Goal: Information Seeking & Learning: Get advice/opinions

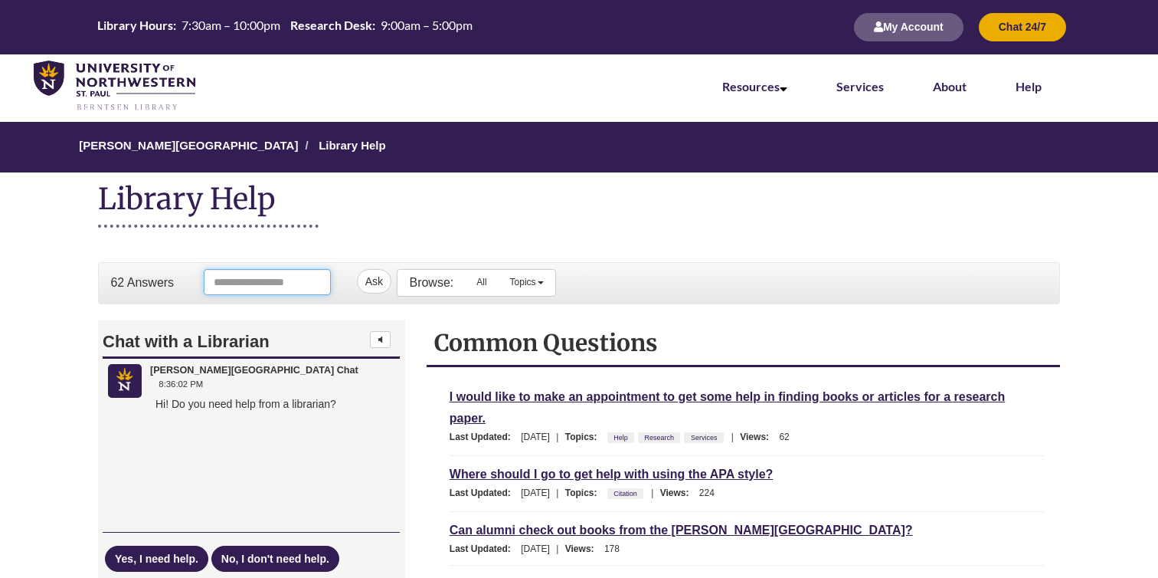
click at [233, 277] on input "Ask Another Question" at bounding box center [267, 282] width 127 height 26
type input "**********"
click at [357, 269] on button "Ask" at bounding box center [374, 281] width 34 height 25
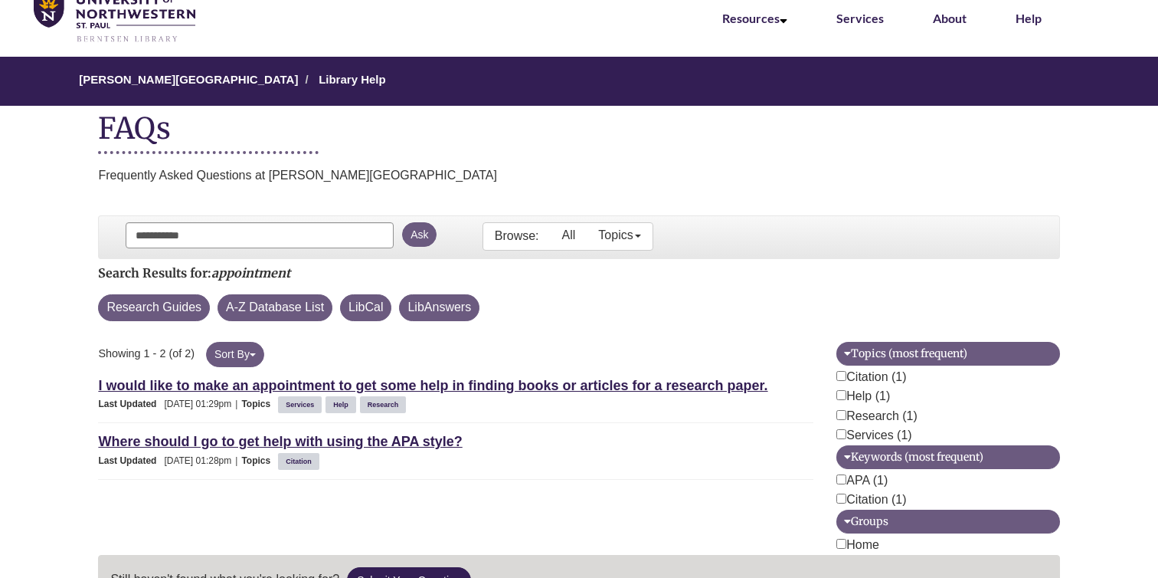
scroll to position [140, 0]
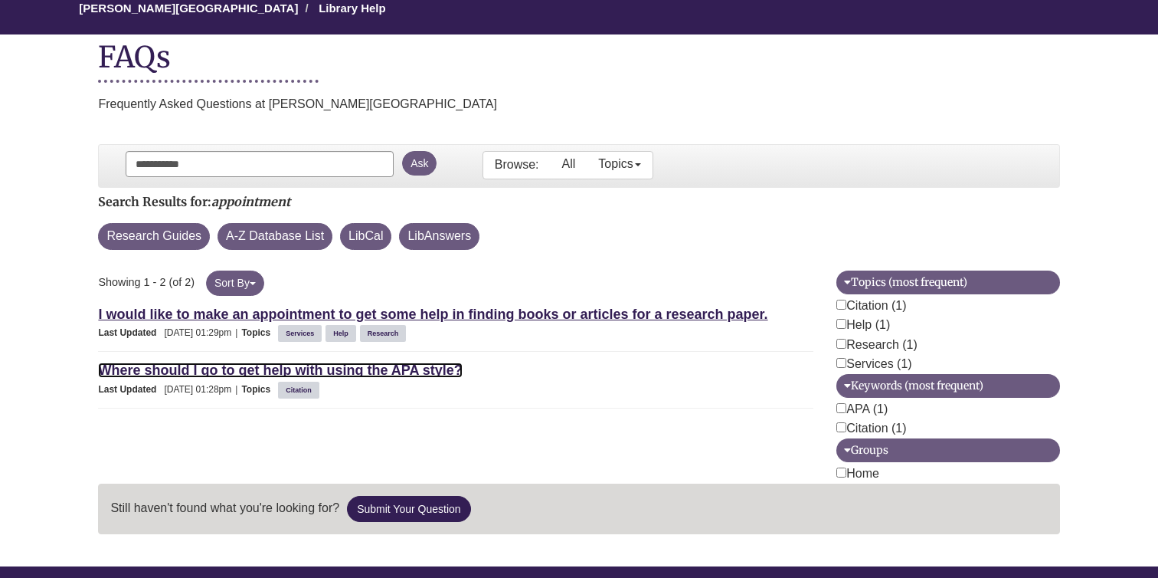
click at [337, 375] on link "Where should I go to get help with using the APA style?" at bounding box center [280, 369] width 364 height 15
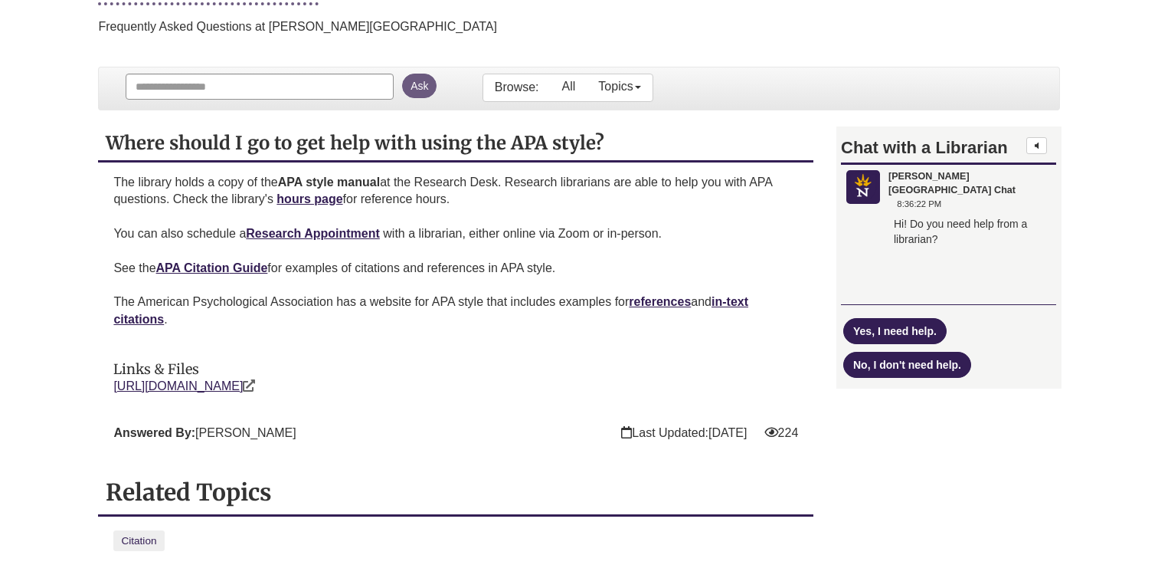
scroll to position [222, 0]
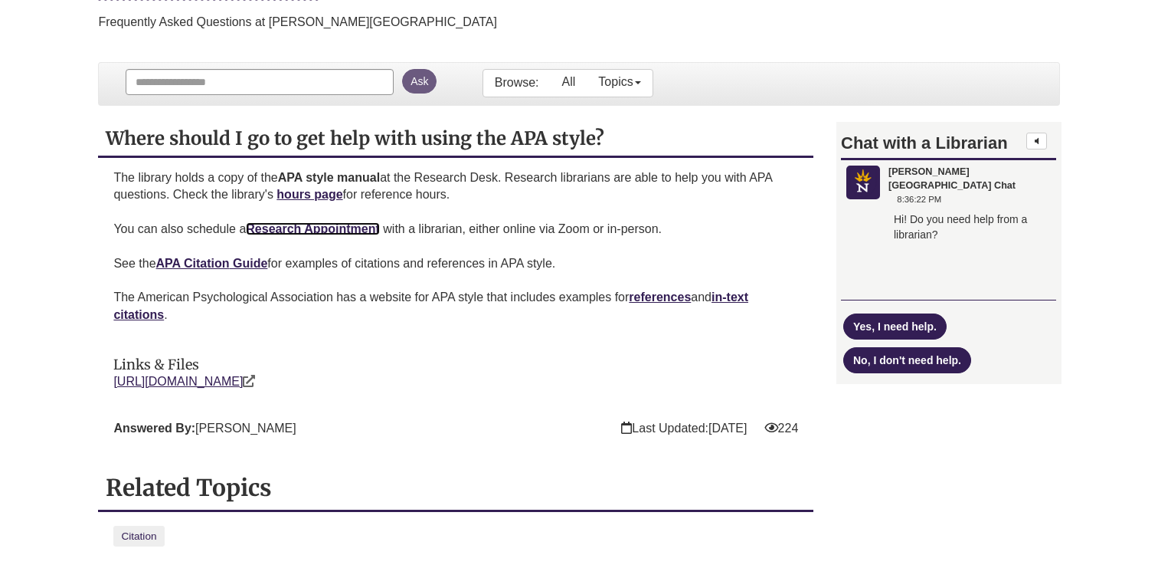
click at [320, 232] on link "Research Appointment" at bounding box center [313, 228] width 134 height 13
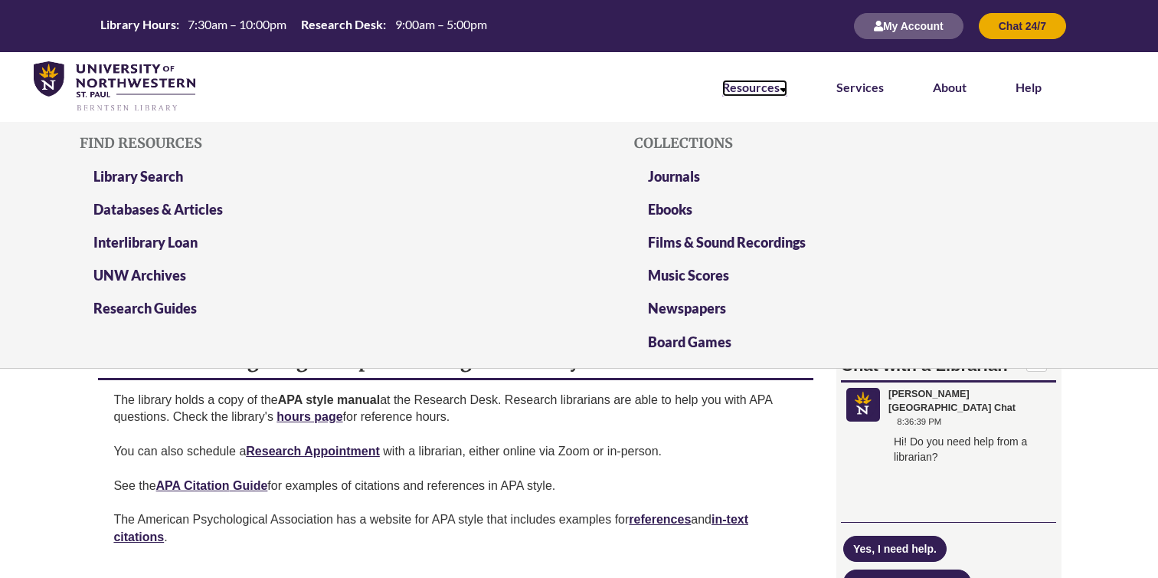
click at [758, 86] on link "Resources" at bounding box center [754, 88] width 65 height 17
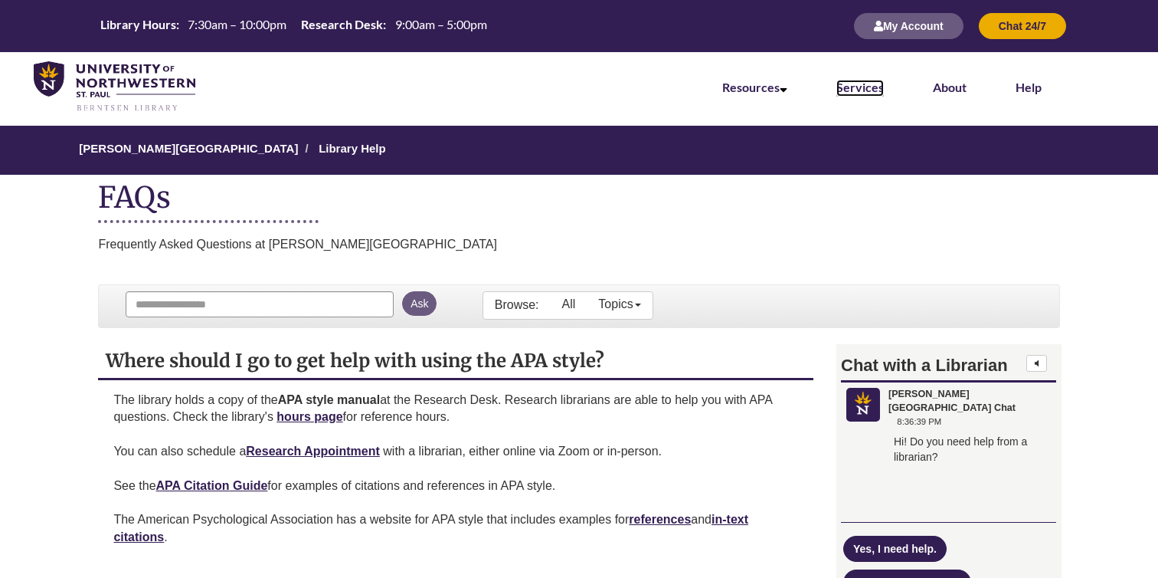
click at [876, 83] on link "Services" at bounding box center [860, 88] width 47 height 17
